Goal: Task Accomplishment & Management: Manage account settings

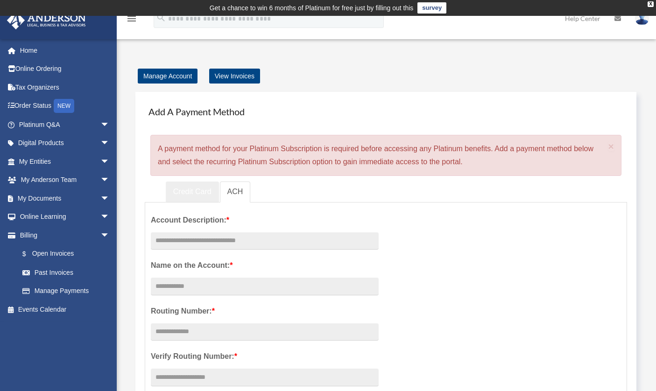
click at [185, 190] on link "Credit Card" at bounding box center [192, 192] width 53 height 21
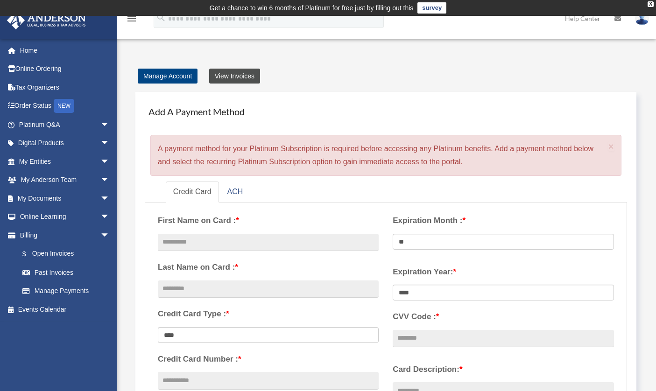
click at [237, 78] on link "View Invoices" at bounding box center [234, 76] width 51 height 15
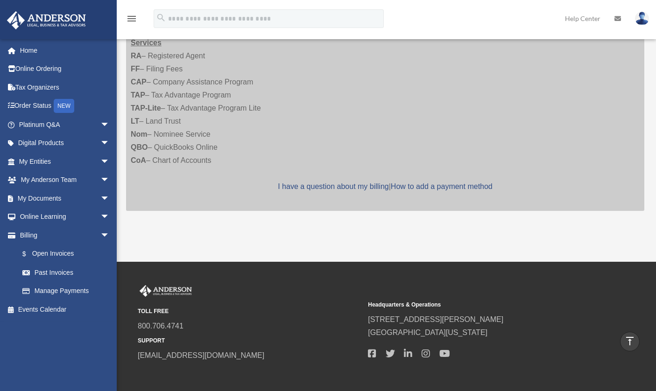
scroll to position [869, 0]
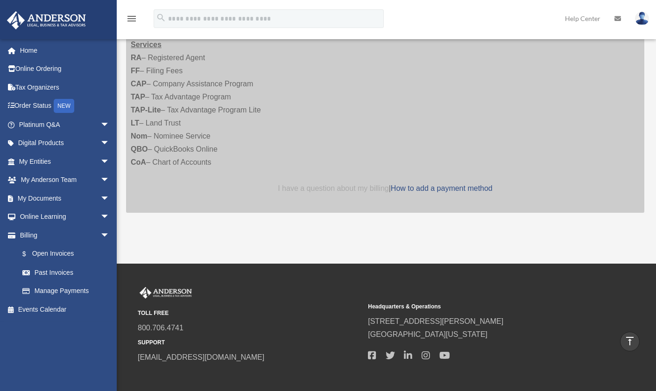
click at [330, 185] on link "I have a question about my billing" at bounding box center [333, 189] width 111 height 8
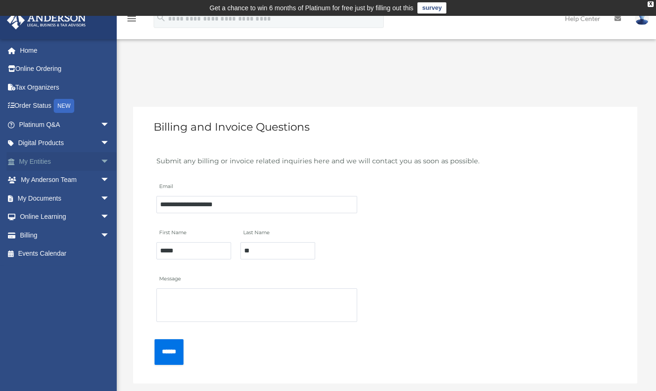
click at [38, 159] on link "My Entities arrow_drop_down" at bounding box center [65, 161] width 117 height 19
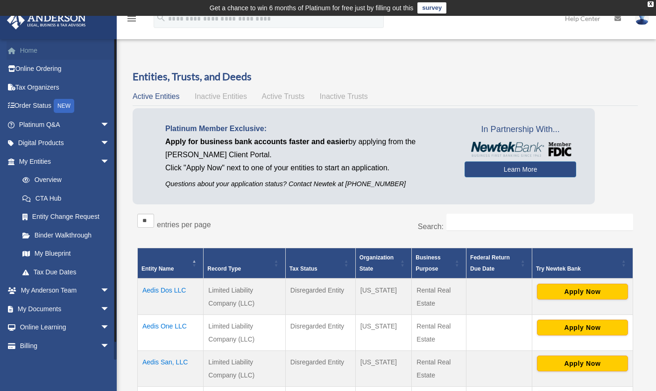
click at [38, 58] on link "Home" at bounding box center [65, 50] width 117 height 19
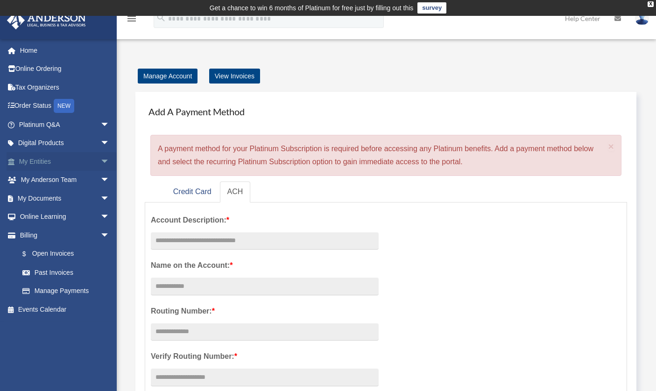
click at [54, 158] on link "My Entities arrow_drop_down" at bounding box center [65, 161] width 117 height 19
click at [100, 161] on span "arrow_drop_down" at bounding box center [109, 161] width 19 height 19
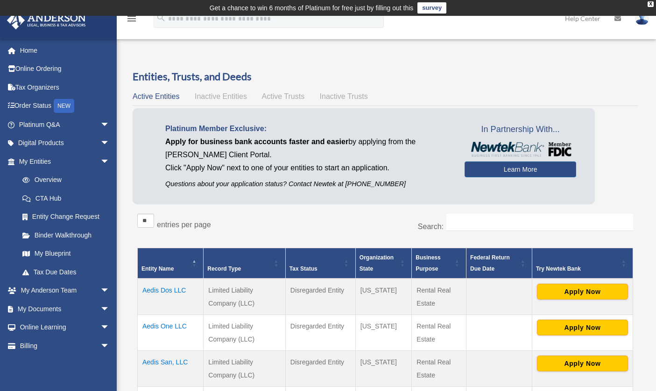
click at [230, 90] on div "Active Entities Inactive Entities Active Trusts Inactive Trusts" at bounding box center [385, 96] width 505 height 13
click at [229, 97] on span "Inactive Entities" at bounding box center [221, 97] width 52 height 8
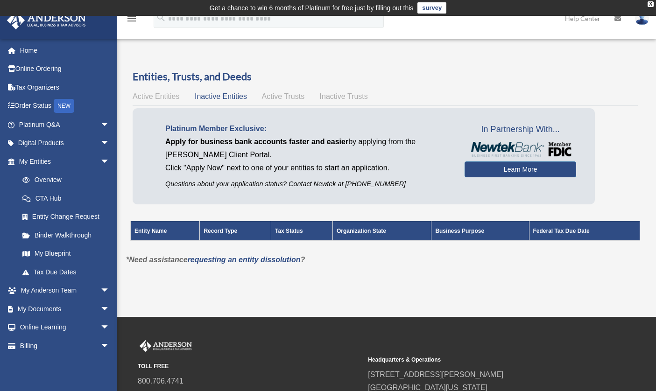
click at [276, 96] on span "Active Trusts" at bounding box center [283, 97] width 43 height 8
click at [337, 96] on span "Inactive Trusts" at bounding box center [344, 97] width 48 height 8
click at [291, 94] on span "Active Trusts" at bounding box center [283, 97] width 43 height 8
click at [239, 90] on div "Active Entities Inactive Entities Active Trusts Inactive Trusts" at bounding box center [385, 96] width 505 height 13
click at [224, 100] on span "Inactive Entities" at bounding box center [221, 97] width 52 height 8
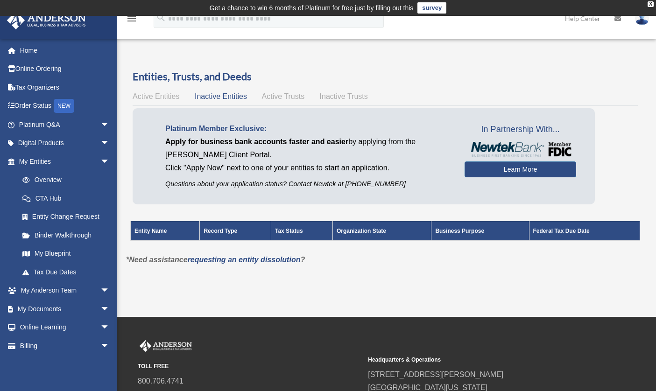
click at [163, 98] on span "Active Entities" at bounding box center [156, 97] width 47 height 8
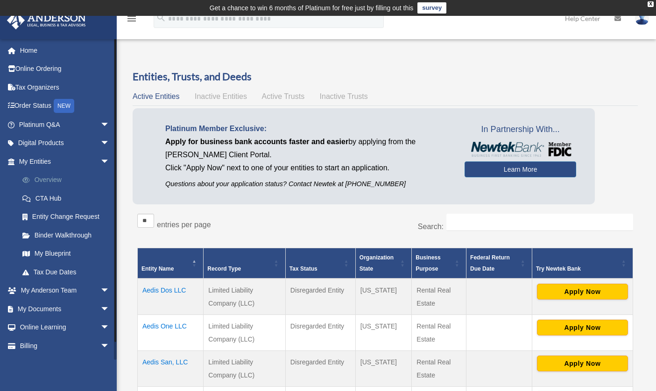
click at [54, 178] on link "Overview" at bounding box center [68, 180] width 111 height 19
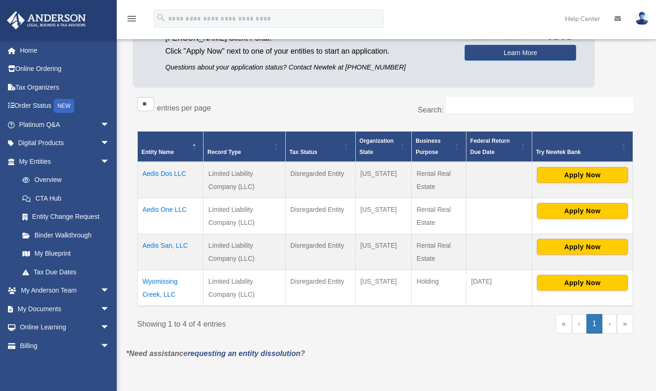
scroll to position [115, 0]
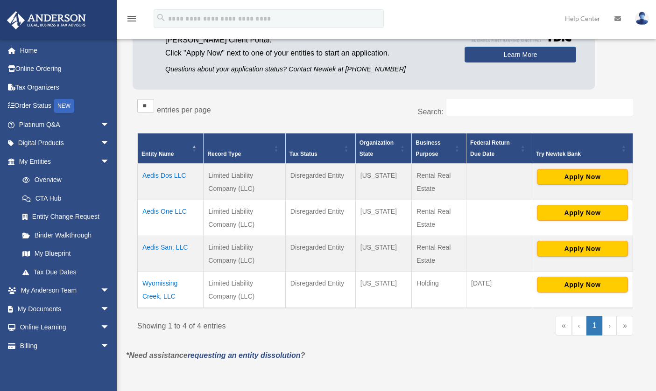
click at [357, 214] on td "Pennsylvania" at bounding box center [384, 218] width 56 height 36
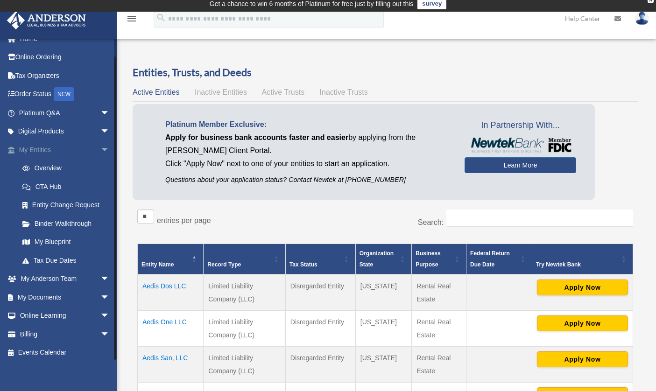
scroll to position [7, 0]
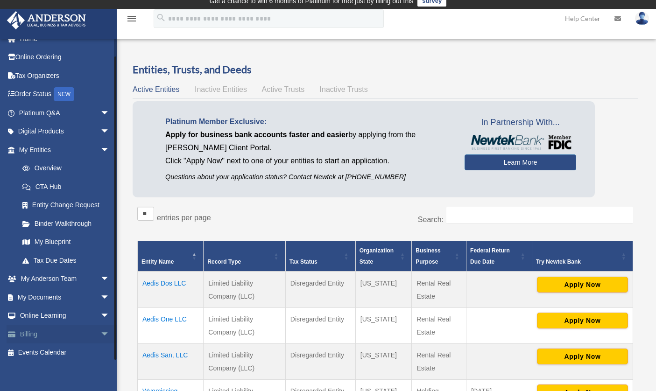
click at [54, 334] on link "Billing arrow_drop_down" at bounding box center [65, 334] width 117 height 19
click at [43, 329] on link "Billing arrow_drop_down" at bounding box center [65, 334] width 117 height 19
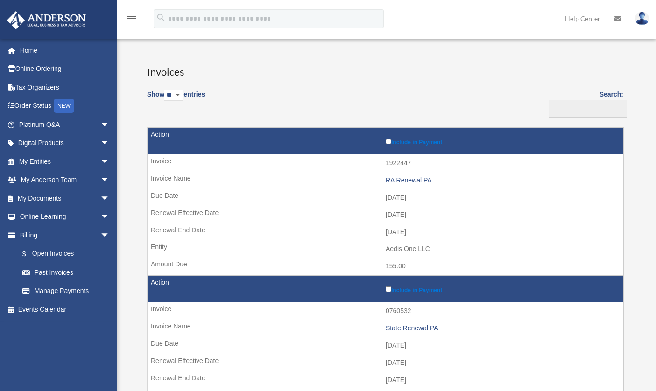
scroll to position [62, 0]
